Goal: Transaction & Acquisition: Purchase product/service

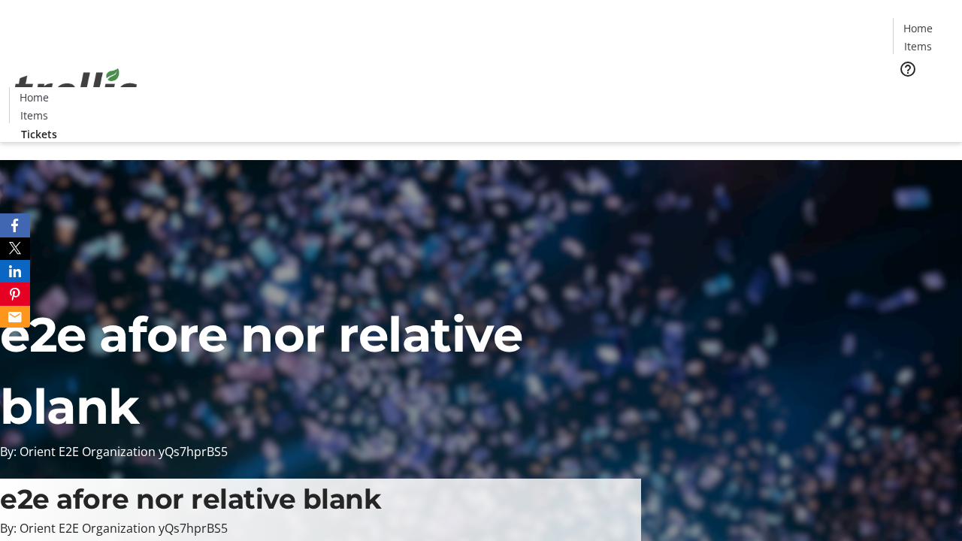
click at [905, 87] on span "Tickets" at bounding box center [923, 95] width 36 height 16
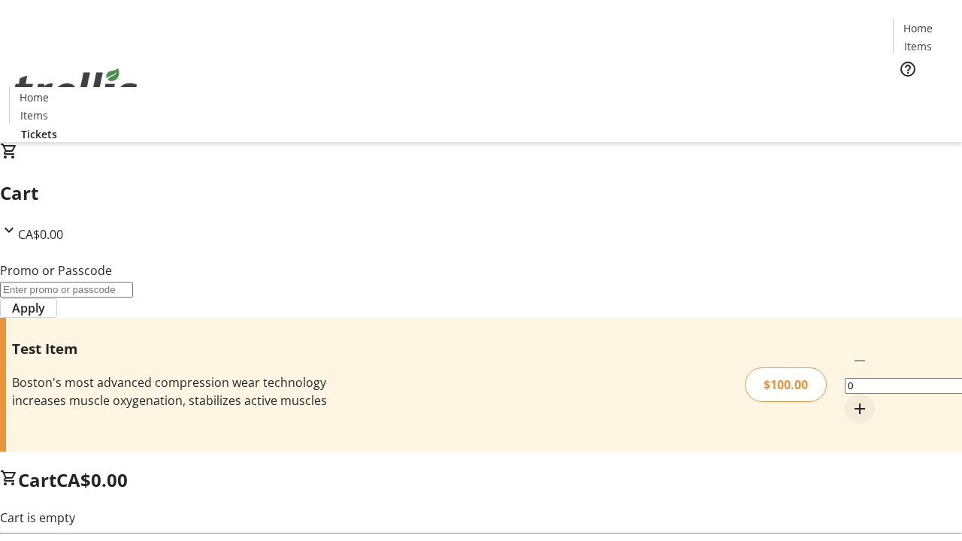
click at [851, 400] on mat-icon "Increment by one" at bounding box center [860, 409] width 18 height 18
type input "1"
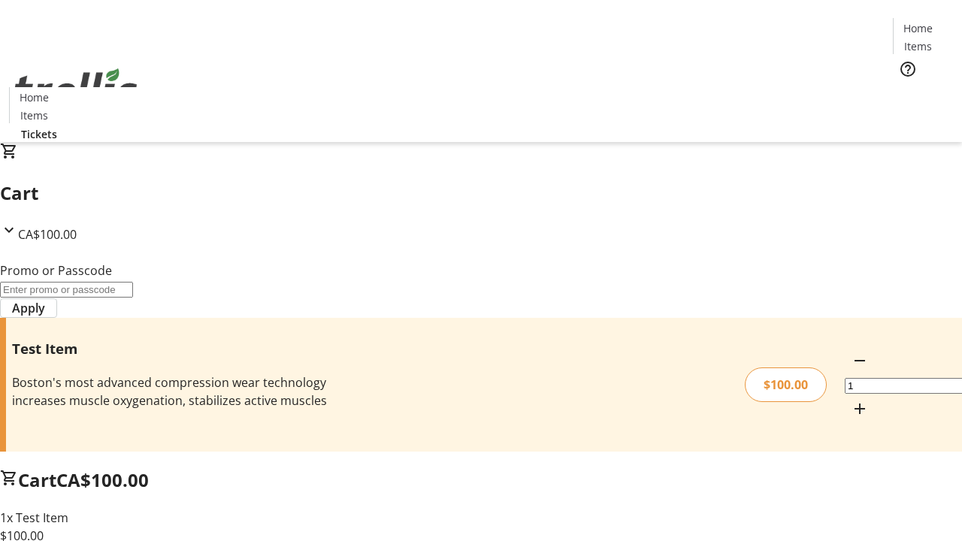
type input "PERCENT"
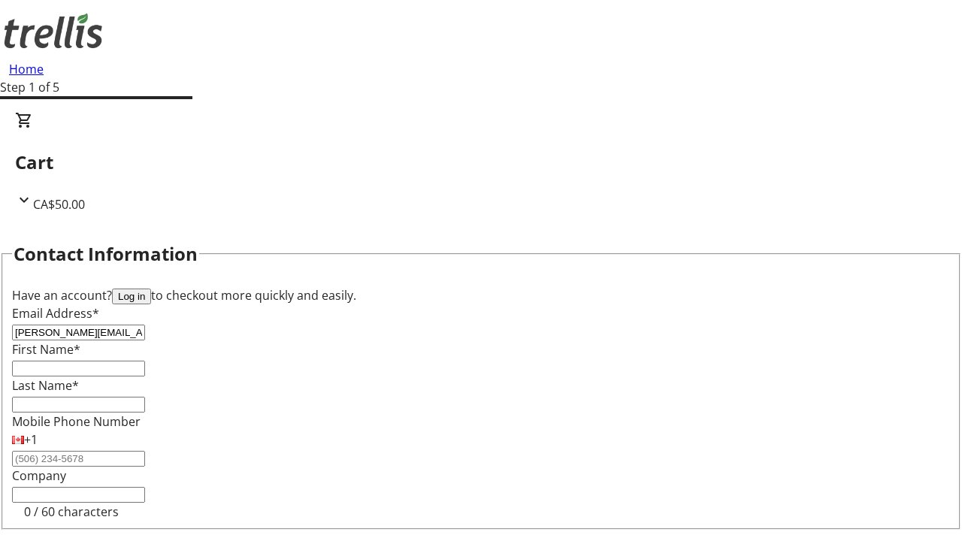
type input "[PERSON_NAME][EMAIL_ADDRESS][DOMAIN_NAME]"
type input "[PERSON_NAME]"
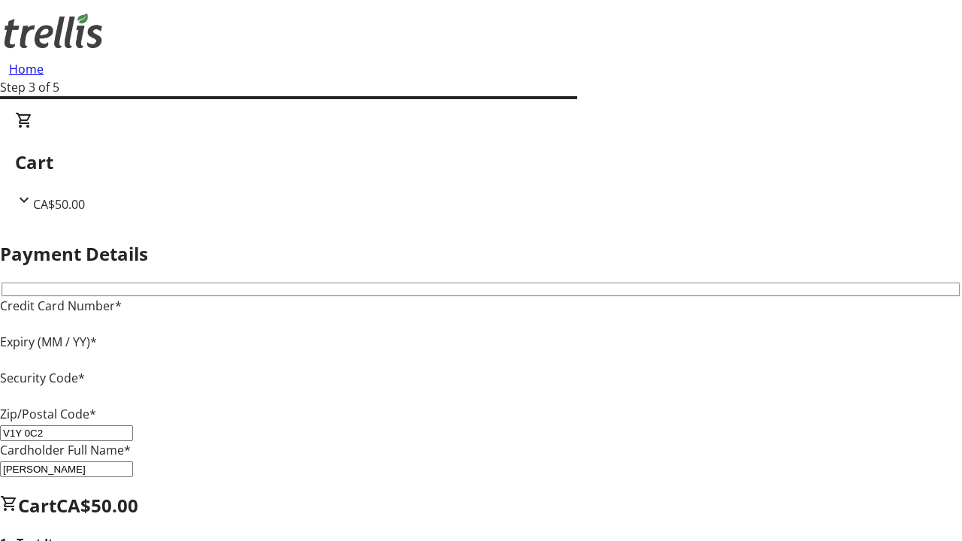
type input "V1Y 0C2"
